Goal: Information Seeking & Learning: Find specific fact

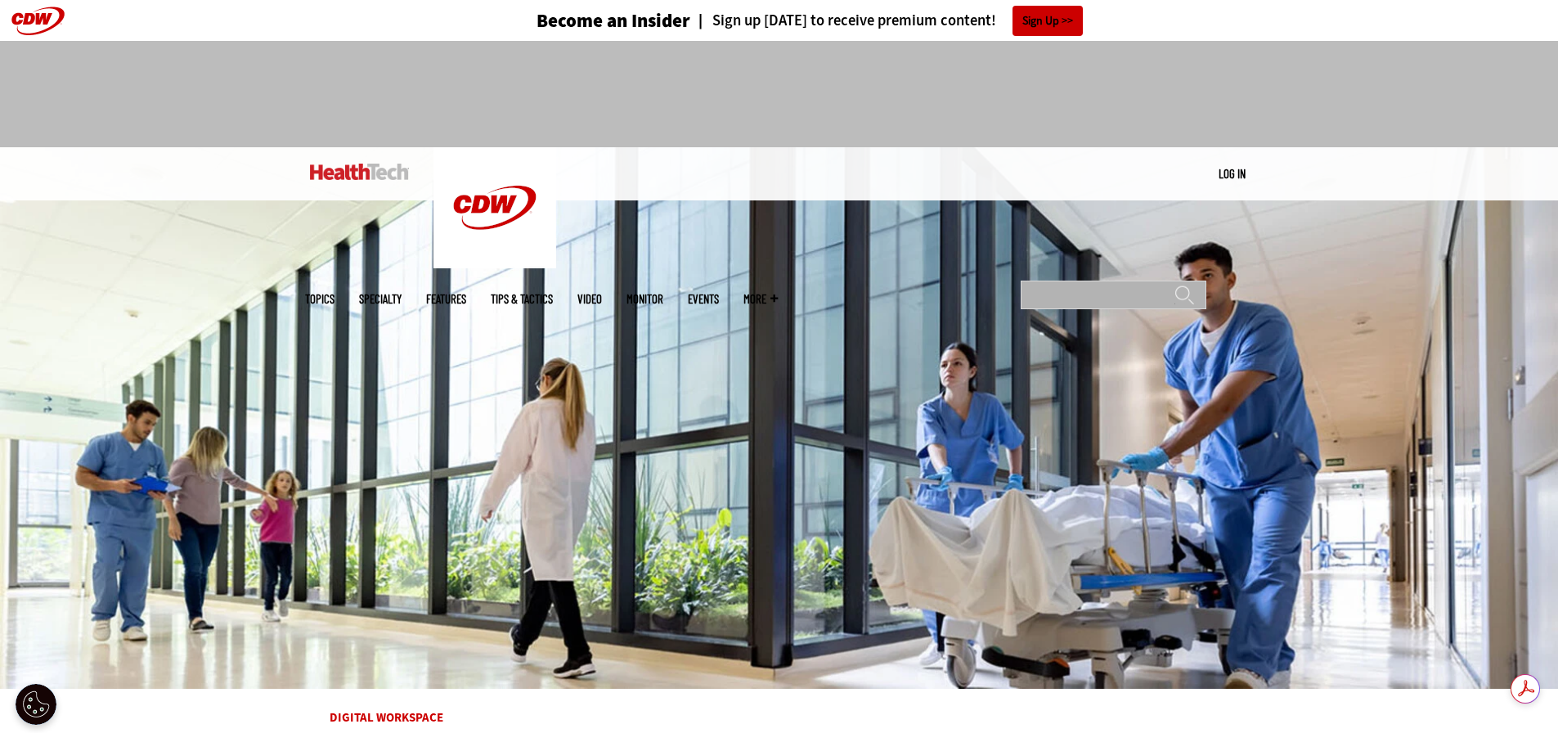
click at [1109, 280] on input "Search" at bounding box center [1114, 294] width 186 height 29
type input "****"
click at [1174, 285] on input "******" at bounding box center [1184, 301] width 20 height 33
